Goal: Task Accomplishment & Management: Complete application form

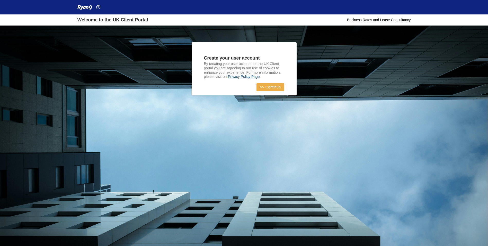
click at [271, 86] on link ">> Continue" at bounding box center [271, 87] width 28 height 8
click at [262, 86] on link ">> Continue" at bounding box center [271, 87] width 28 height 8
click at [275, 86] on link ">> Continue" at bounding box center [271, 87] width 28 height 8
click at [245, 76] on link "Privacy Policy Page" at bounding box center [244, 76] width 32 height 4
click at [276, 87] on link ">> Continue" at bounding box center [271, 87] width 28 height 8
